Goal: Transaction & Acquisition: Book appointment/travel/reservation

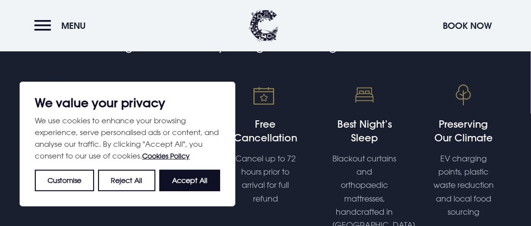
scroll to position [261, 0]
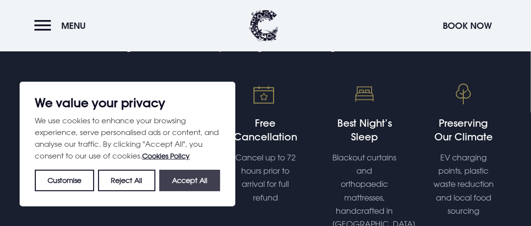
click at [181, 187] on button "Accept All" at bounding box center [189, 181] width 61 height 22
checkbox input "true"
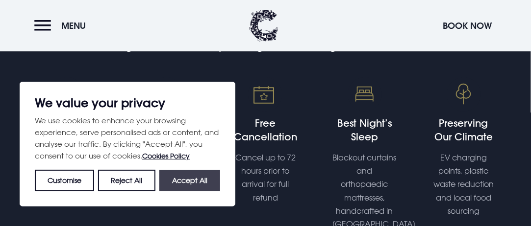
checkbox input "true"
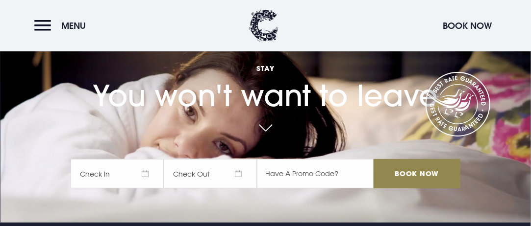
scroll to position [0, 0]
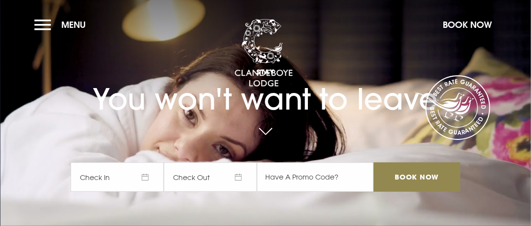
click at [140, 167] on span "Check In" at bounding box center [117, 177] width 93 height 29
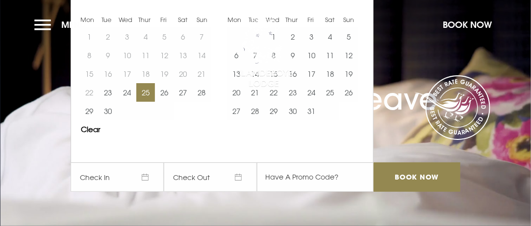
click at [152, 90] on button "25" at bounding box center [145, 92] width 19 height 19
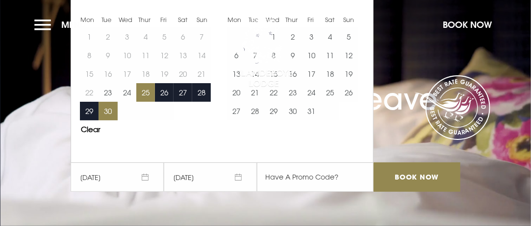
click at [115, 104] on button "30" at bounding box center [107, 111] width 19 height 19
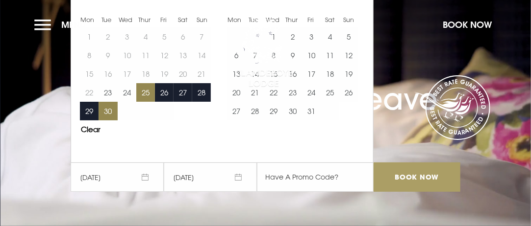
click at [407, 167] on input "Book Now" at bounding box center [416, 177] width 86 height 29
